Goal: Information Seeking & Learning: Learn about a topic

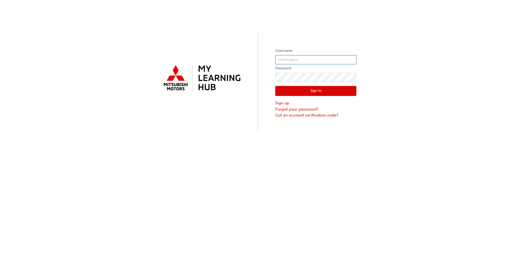
type input "0005955141"
click at [321, 93] on button "Sign In" at bounding box center [315, 91] width 81 height 10
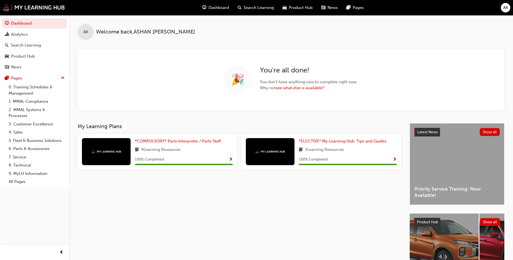
click at [230, 218] on div "My Learning Plans *COMPULSORY* Parts Interpreter / Parts Staff 9 Learning Resou…" at bounding box center [244, 207] width 332 height 168
click at [36, 54] on div "Product Hub" at bounding box center [34, 56] width 59 height 7
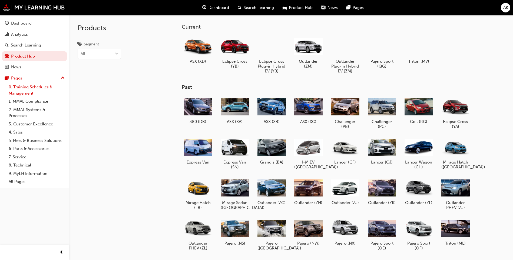
click at [34, 89] on link "0. Training Schedules & Management" at bounding box center [36, 90] width 60 height 14
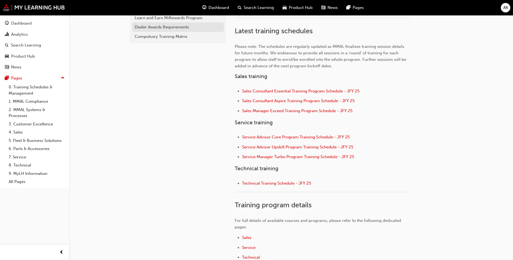
scroll to position [227, 0]
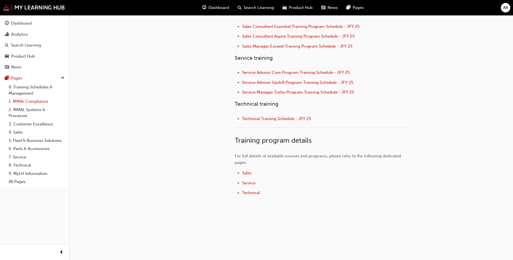
click at [47, 104] on link "1. MMAL Compliance" at bounding box center [36, 101] width 60 height 8
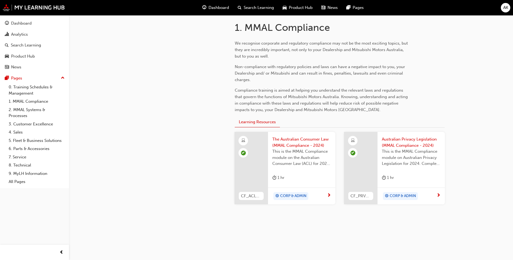
scroll to position [113, 0]
click at [37, 113] on link "2. MMAL Systems & Processes" at bounding box center [36, 113] width 60 height 14
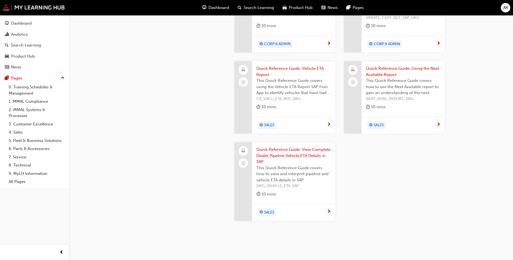
scroll to position [595, 0]
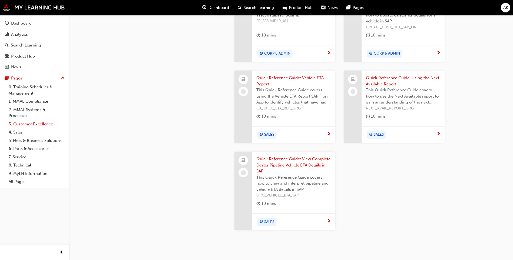
click at [43, 123] on link "3. Customer Excellence" at bounding box center [36, 124] width 60 height 8
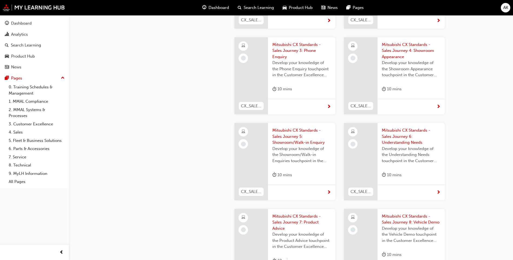
scroll to position [324, 0]
click at [21, 131] on link "4. Sales" at bounding box center [36, 132] width 60 height 8
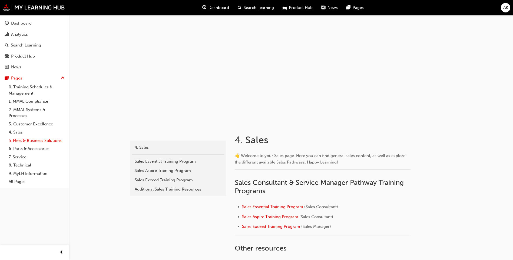
click at [35, 143] on link "5. Fleet & Business Solutions" at bounding box center [36, 140] width 60 height 8
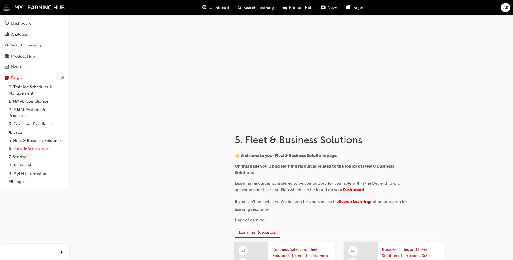
click at [35, 146] on link "6. Parts & Accessories" at bounding box center [36, 149] width 60 height 8
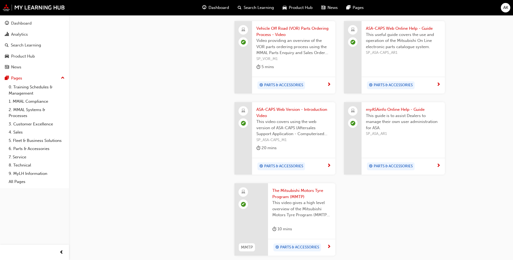
scroll to position [511, 0]
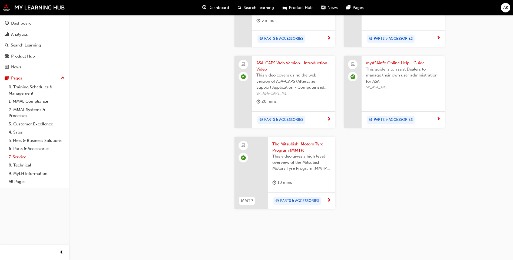
click at [22, 155] on link "7. Service" at bounding box center [36, 157] width 60 height 8
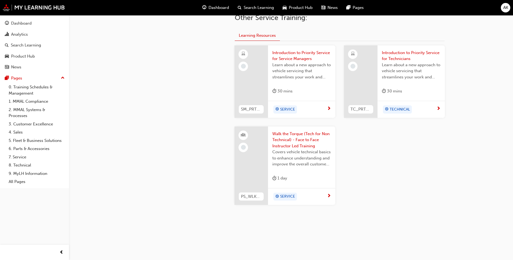
scroll to position [223, 0]
click at [25, 163] on link "8. Technical" at bounding box center [36, 165] width 60 height 8
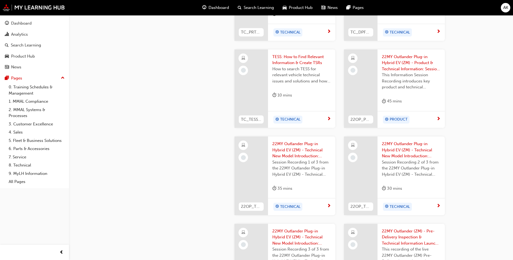
scroll to position [459, 0]
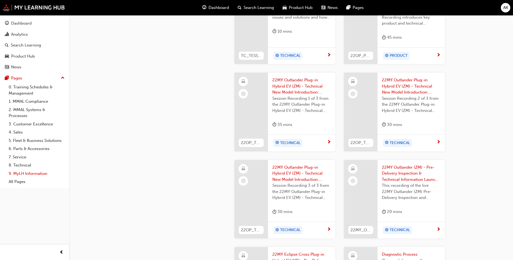
click at [23, 172] on link "9. MyLH Information" at bounding box center [36, 173] width 60 height 8
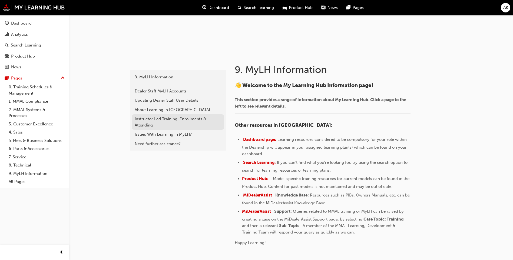
scroll to position [108, 0]
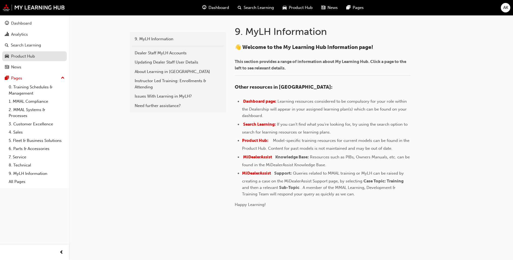
click at [34, 56] on div "Product Hub" at bounding box center [23, 56] width 24 height 6
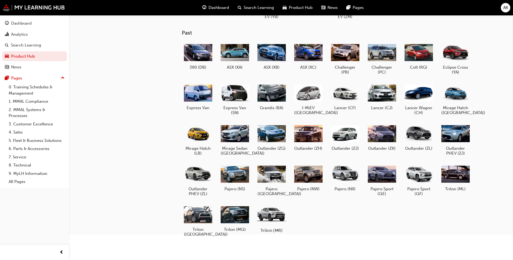
click at [272, 218] on div at bounding box center [271, 214] width 30 height 21
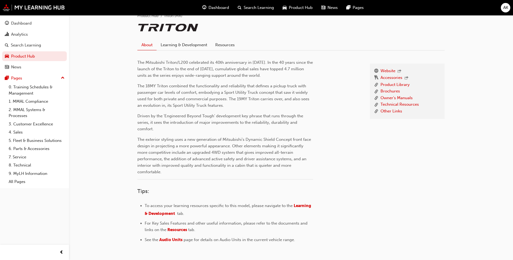
scroll to position [93, 0]
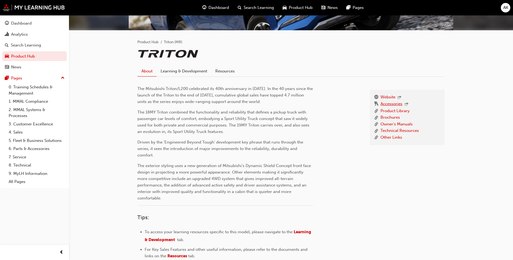
click at [394, 105] on link "Accessories" at bounding box center [391, 104] width 22 height 7
